Goal: Task Accomplishment & Management: Use online tool/utility

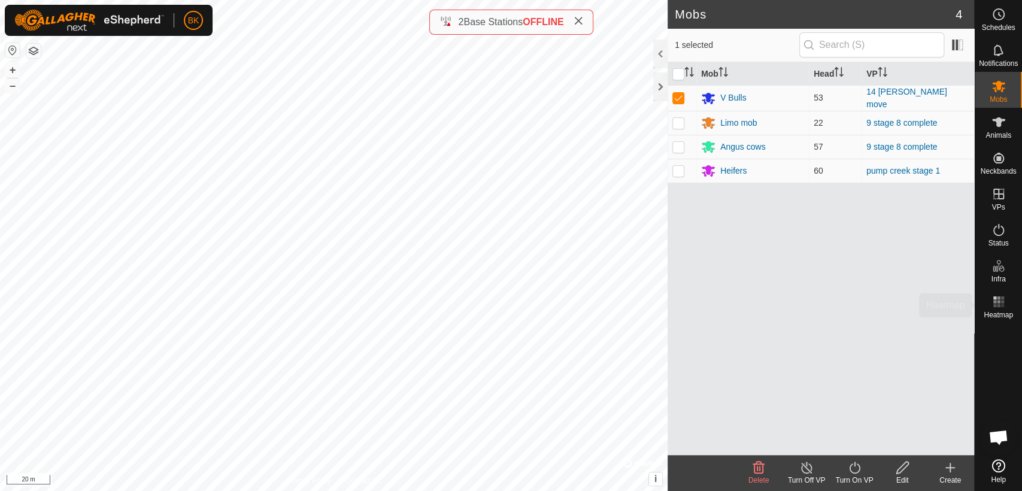
click at [976, 299] on div "Heatmap" at bounding box center [997, 305] width 47 height 36
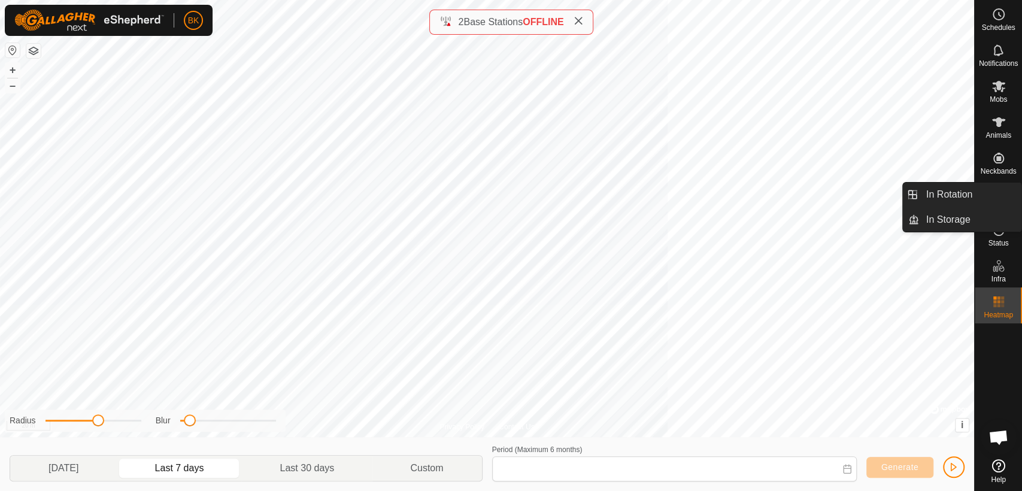
click at [1002, 227] on icon at bounding box center [998, 230] width 14 height 14
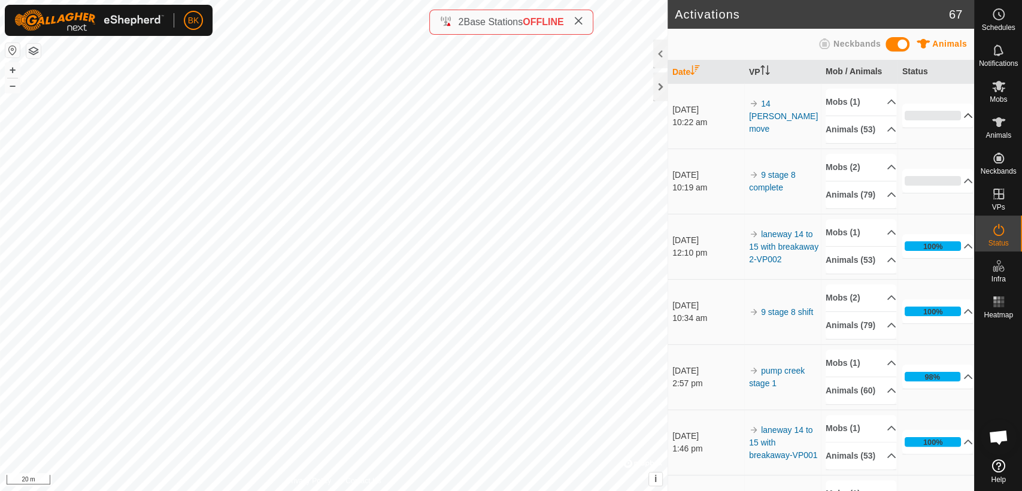
click at [949, 127] on p-accordion-header "0%" at bounding box center [937, 116] width 71 height 24
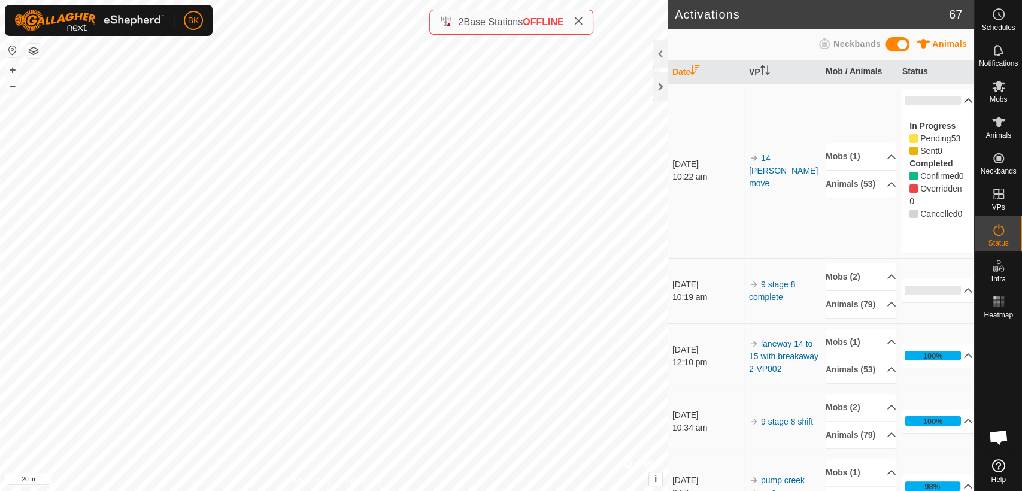
click at [949, 113] on p-accordion-header "0%" at bounding box center [937, 101] width 71 height 24
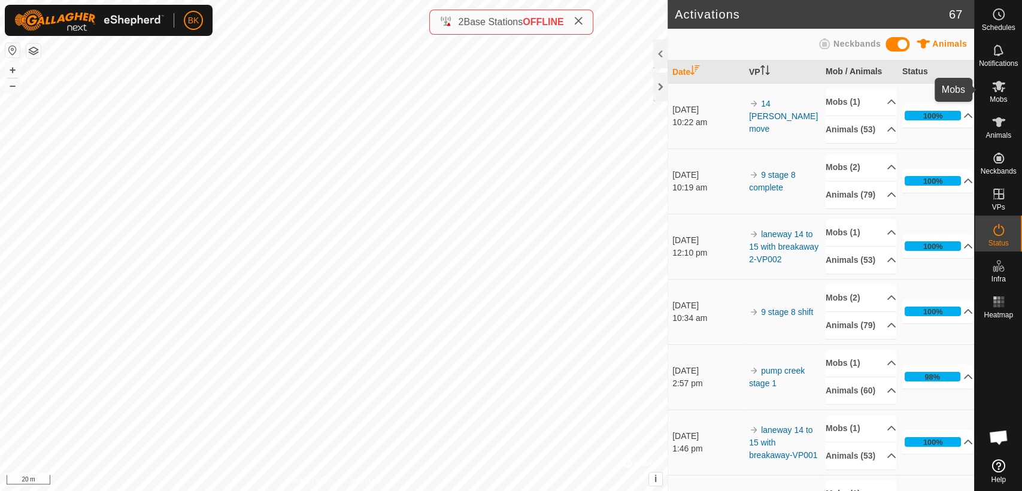
click at [1006, 84] on es-mob-svg-icon at bounding box center [999, 86] width 22 height 19
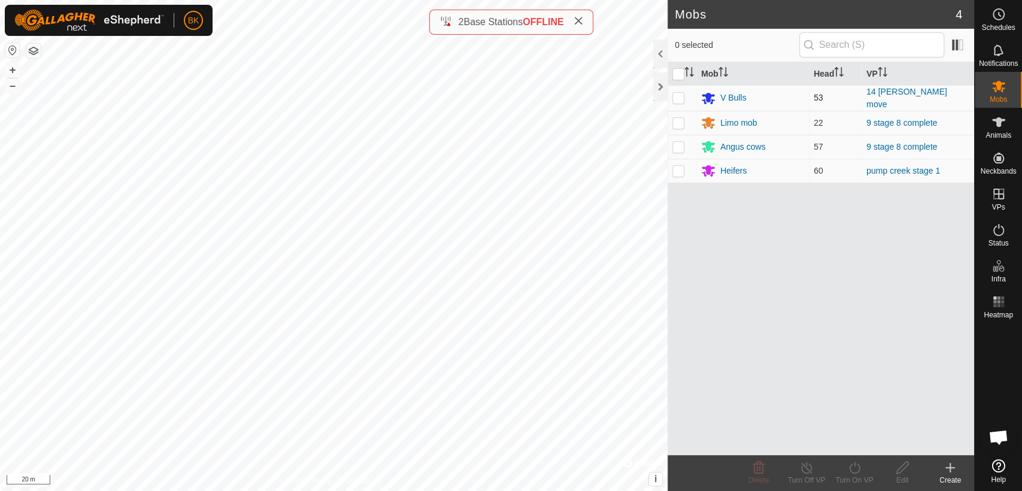
click at [676, 95] on p-checkbox at bounding box center [678, 98] width 12 height 10
checkbox input "true"
click at [848, 466] on icon at bounding box center [854, 467] width 15 height 14
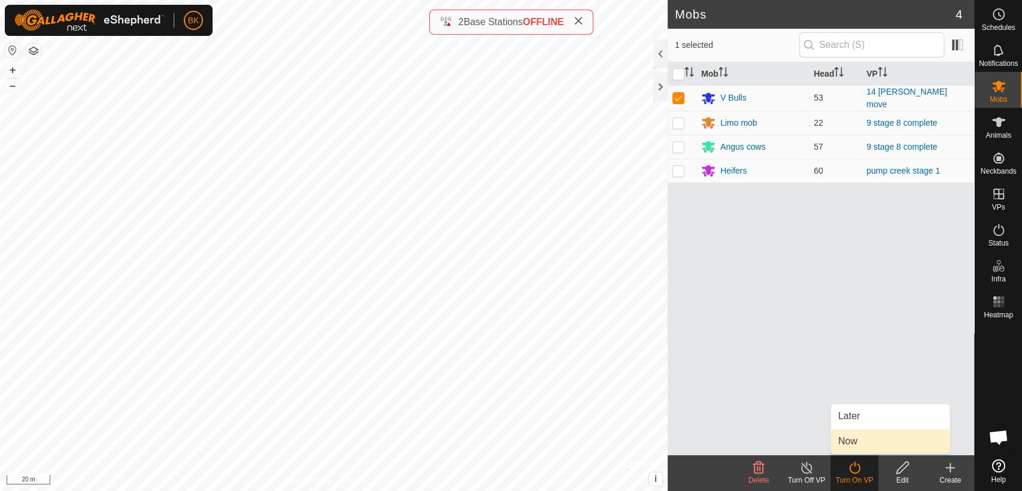
click at [852, 450] on link "Now" at bounding box center [890, 441] width 119 height 24
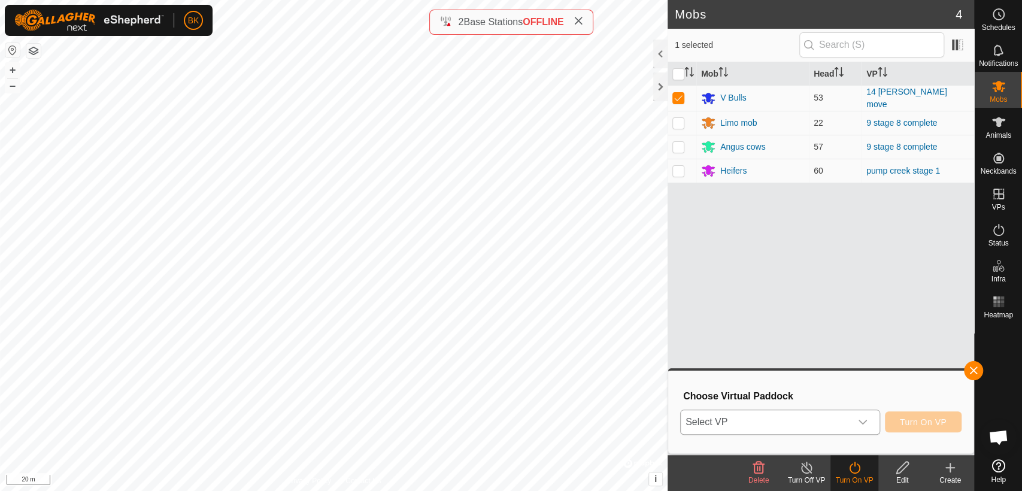
click at [851, 414] on div "dropdown trigger" at bounding box center [863, 422] width 24 height 24
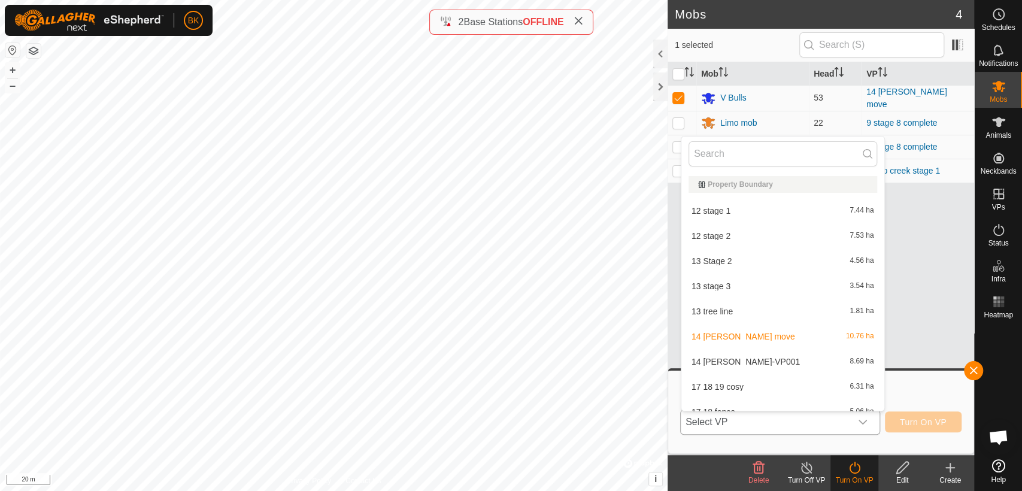
scroll to position [13, 0]
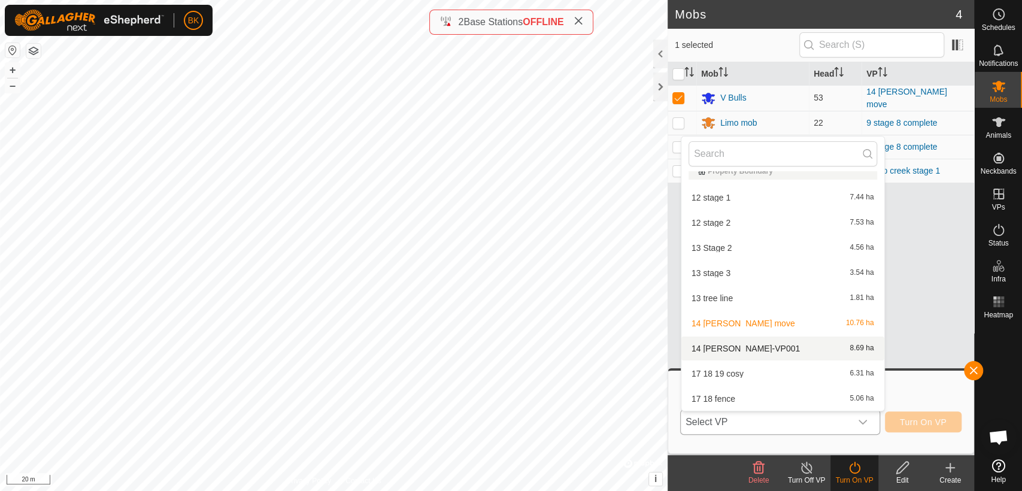
click at [799, 349] on li "14 [PERSON_NAME]-VP001 8.69 ha" at bounding box center [782, 348] width 203 height 24
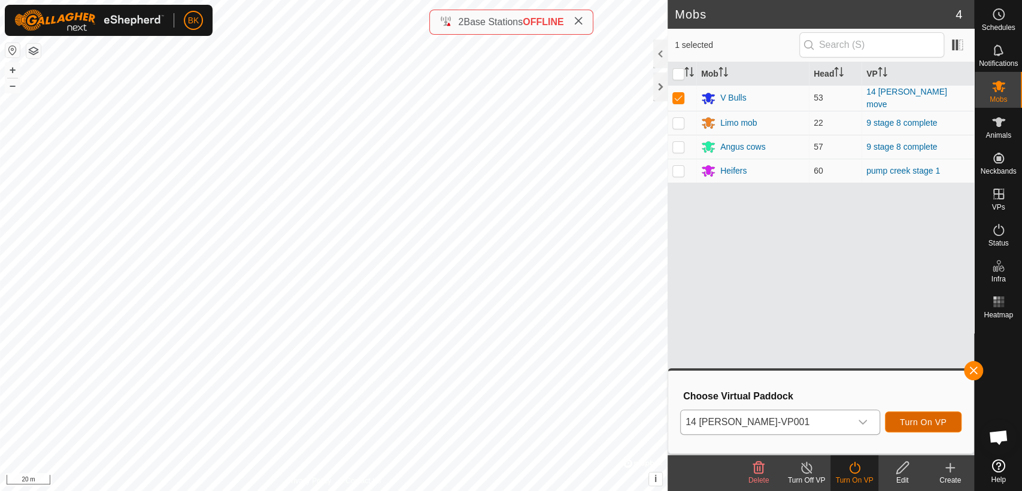
click at [934, 415] on button "Turn On VP" at bounding box center [923, 421] width 77 height 21
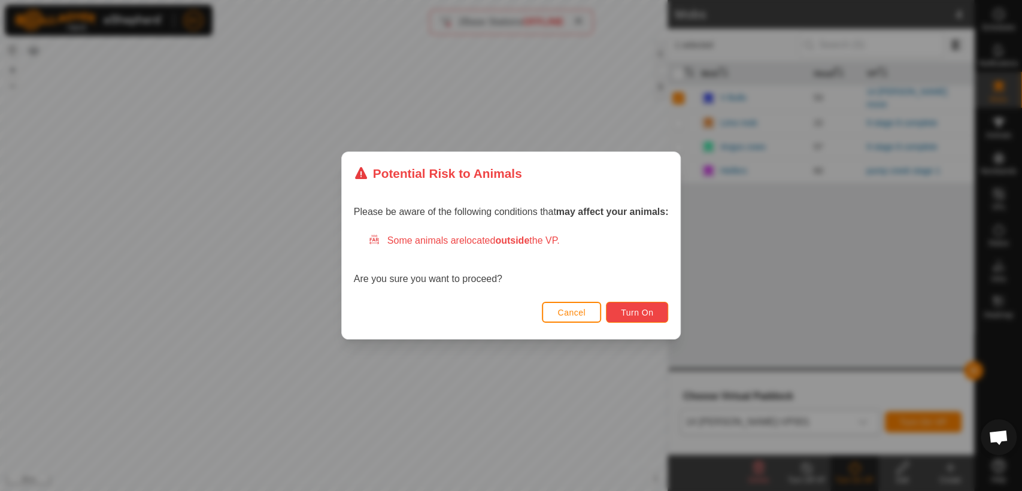
click at [647, 306] on button "Turn On" at bounding box center [637, 312] width 62 height 21
